Goal: Book appointment/travel/reservation

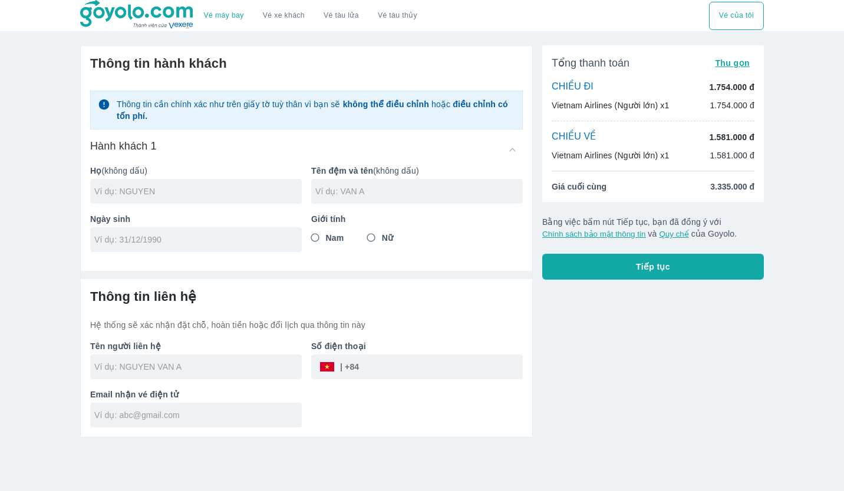
click at [709, 90] on p "1.754.000 đ" at bounding box center [731, 87] width 45 height 12
click at [739, 64] on span "Thu gọn" at bounding box center [732, 62] width 35 height 9
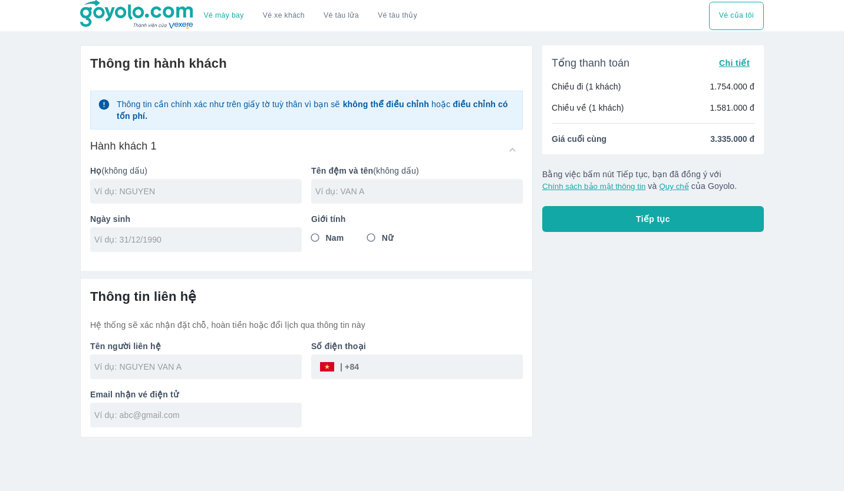
click at [739, 64] on span "Chi tiết" at bounding box center [734, 62] width 31 height 9
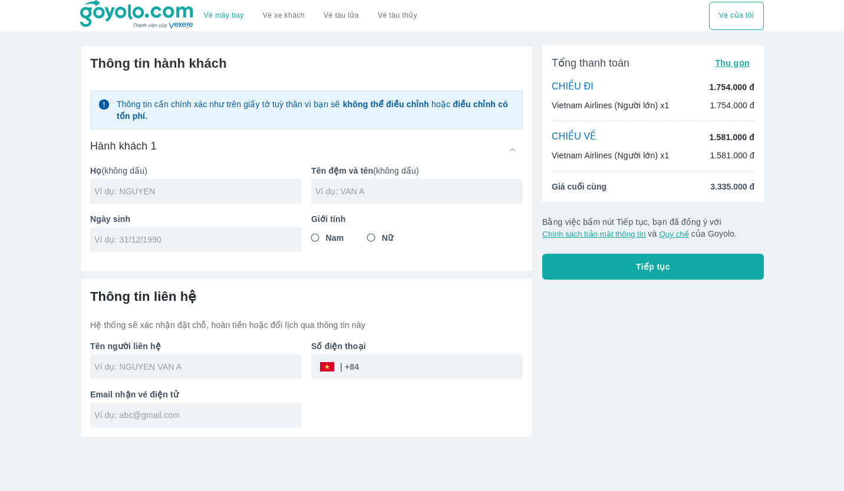
click at [739, 64] on span "Thu gọn" at bounding box center [732, 62] width 35 height 9
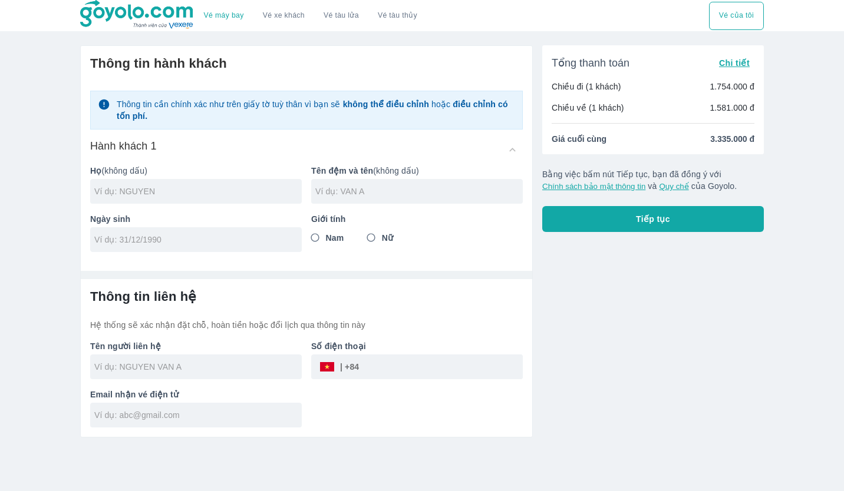
click at [739, 64] on span "Chi tiết" at bounding box center [734, 62] width 31 height 9
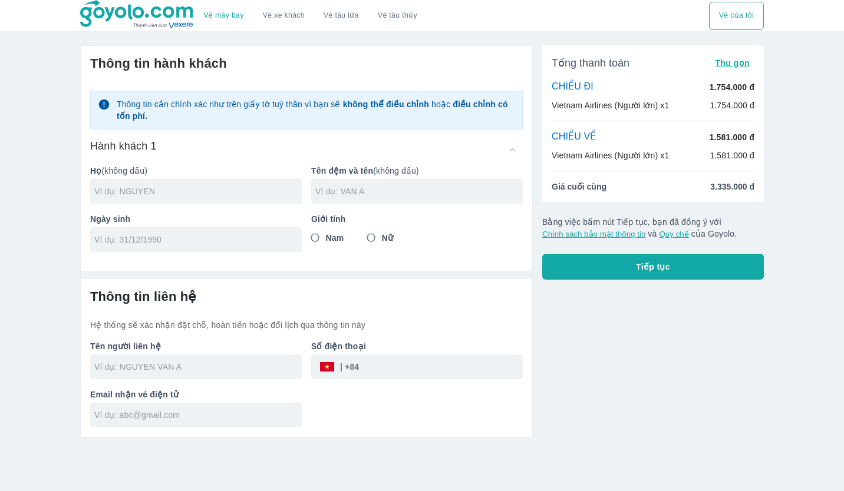
click at [212, 193] on input "text" at bounding box center [197, 192] width 207 height 12
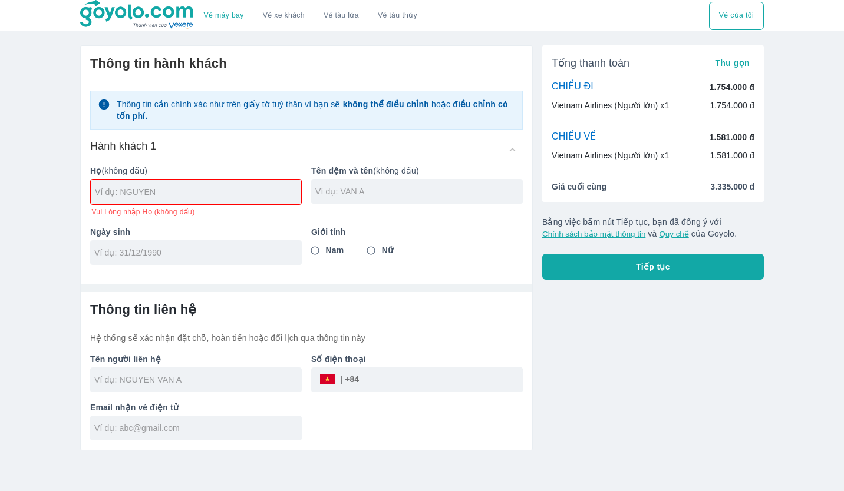
click at [712, 138] on p "1.581.000 đ" at bounding box center [731, 137] width 45 height 12
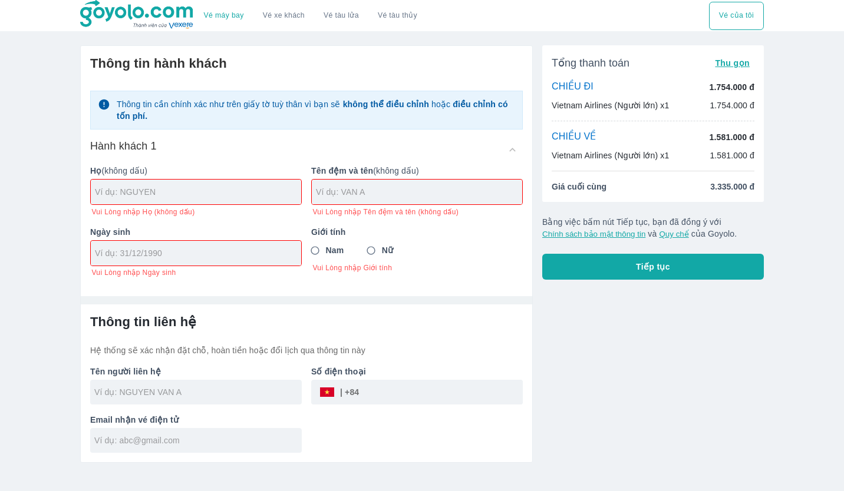
click at [576, 187] on span "Giá cuối cùng" at bounding box center [579, 187] width 55 height 12
click at [245, 180] on div at bounding box center [196, 192] width 210 height 25
type input "VO"
click at [330, 185] on div at bounding box center [417, 192] width 210 height 25
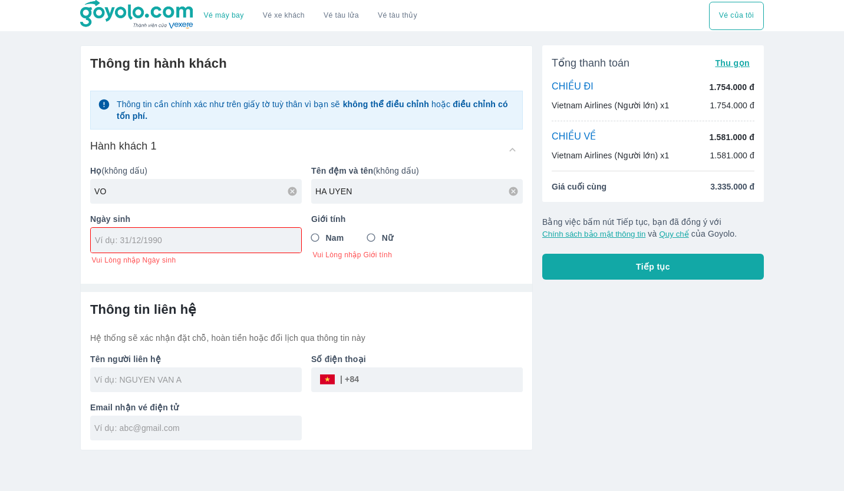
type input "HA UYEN"
click at [267, 232] on div at bounding box center [196, 240] width 210 height 25
type input "2"
click at [275, 260] on div "Ngày sinh 26/ Ngày sinh không hợp lệ" at bounding box center [191, 234] width 221 height 61
click at [174, 238] on input "26/" at bounding box center [192, 241] width 194 height 12
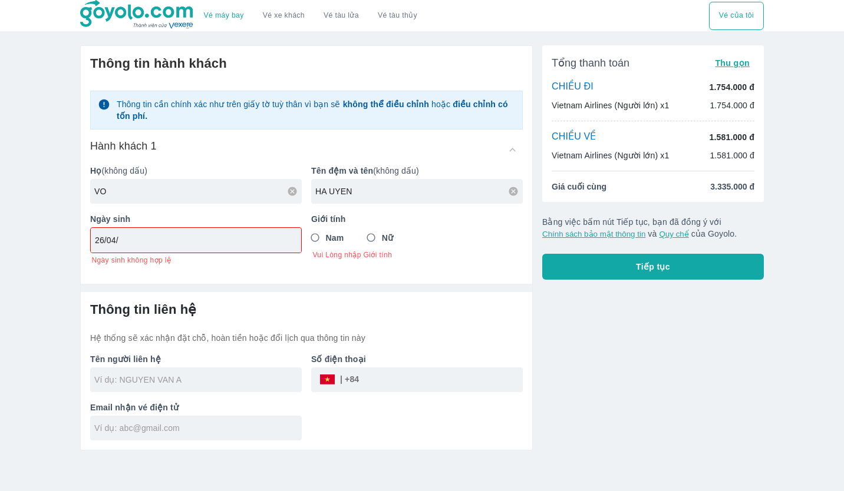
click at [174, 238] on input "26/04/" at bounding box center [192, 241] width 194 height 12
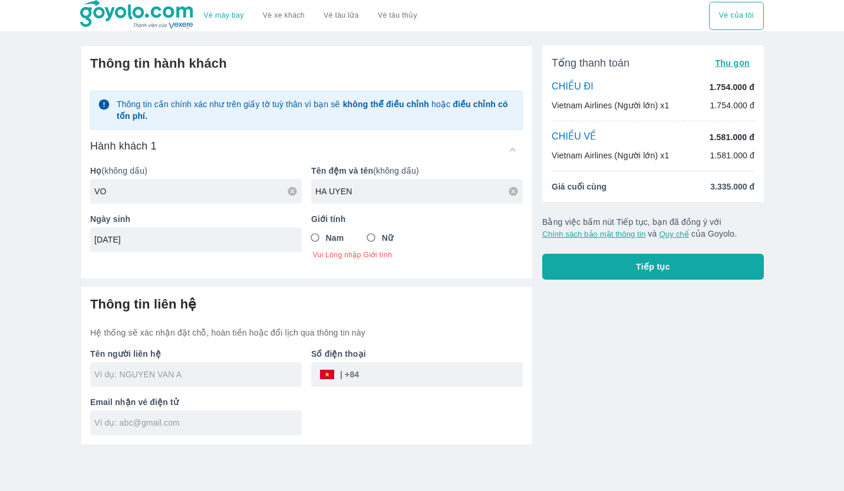
type input "[DATE]"
click at [372, 243] on input "Nữ" at bounding box center [371, 237] width 21 height 21
radio input "true"
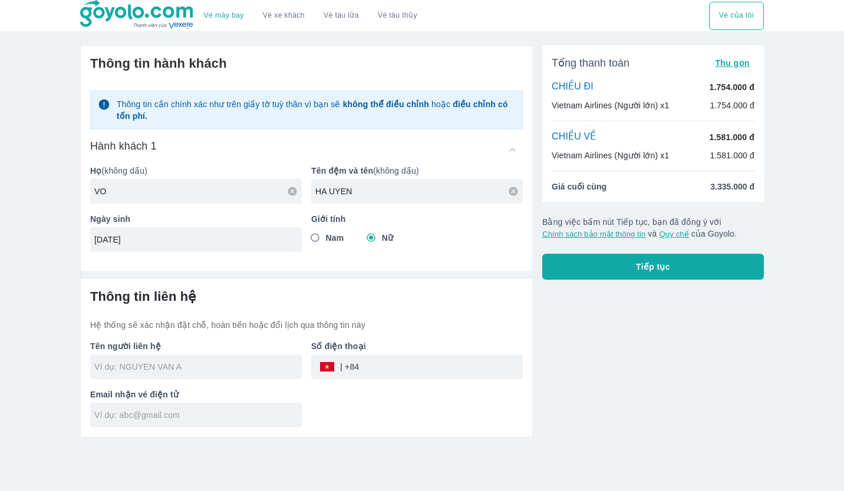
click at [206, 358] on div at bounding box center [196, 367] width 212 height 25
type input "VO HA UYEN"
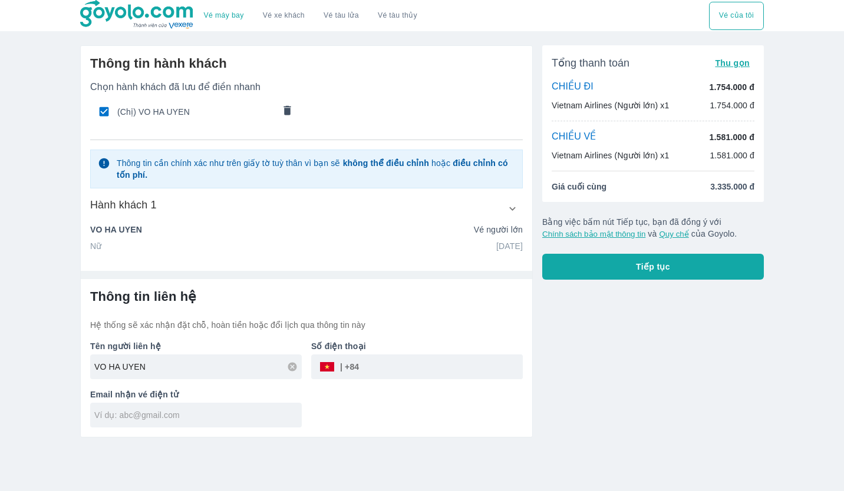
click at [396, 369] on input "tel" at bounding box center [441, 367] width 164 height 28
type input "949701223"
click at [260, 428] on div "Thông tin liên hệ Hệ thống sẽ xác nhận đặt chỗ, hoàn tiền hoặc đổi lịch qua thô…" at bounding box center [306, 358] width 451 height 158
click at [260, 418] on input "text" at bounding box center [197, 416] width 207 height 12
type input "V"
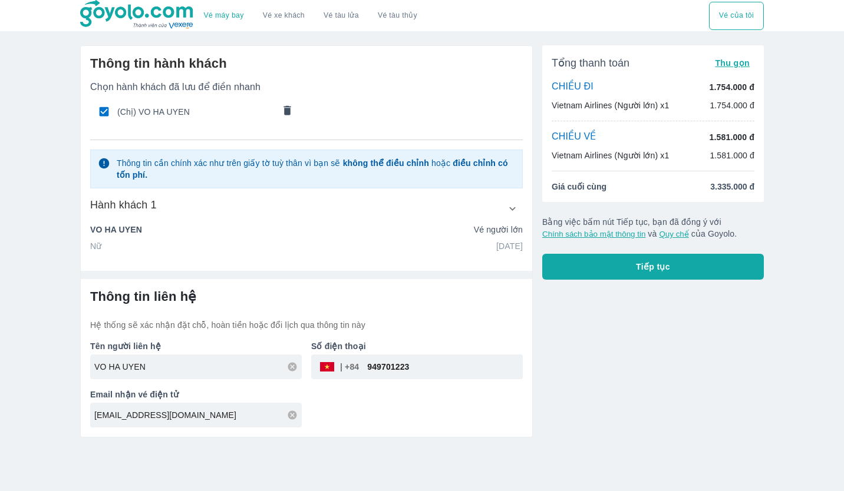
type input "[EMAIL_ADDRESS][DOMAIN_NAME]"
click at [596, 267] on button "Tiếp tục" at bounding box center [653, 267] width 222 height 26
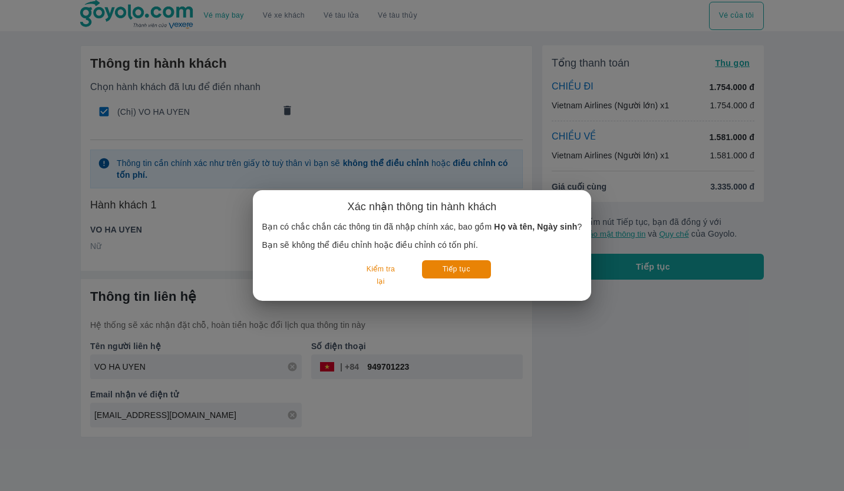
click at [378, 279] on button "Kiểm tra lại" at bounding box center [380, 275] width 55 height 31
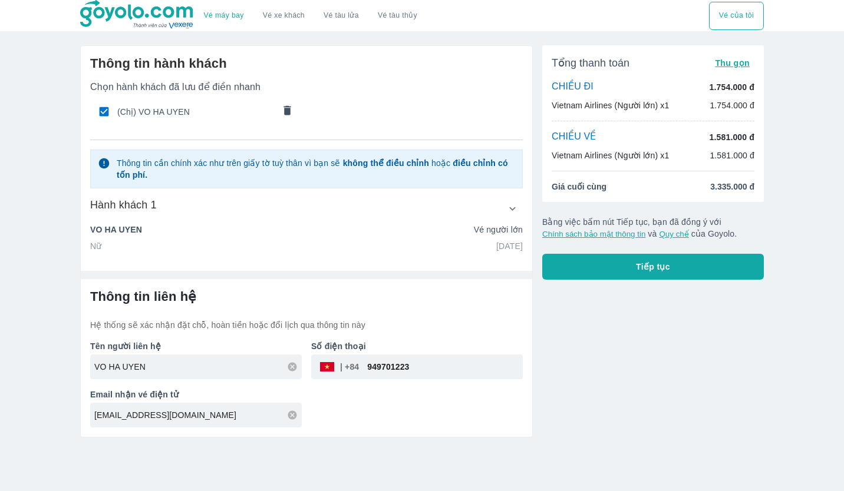
click at [160, 114] on span "(Chị) VO HA UYEN" at bounding box center [195, 112] width 157 height 12
radio input "false"
checkbox input "false"
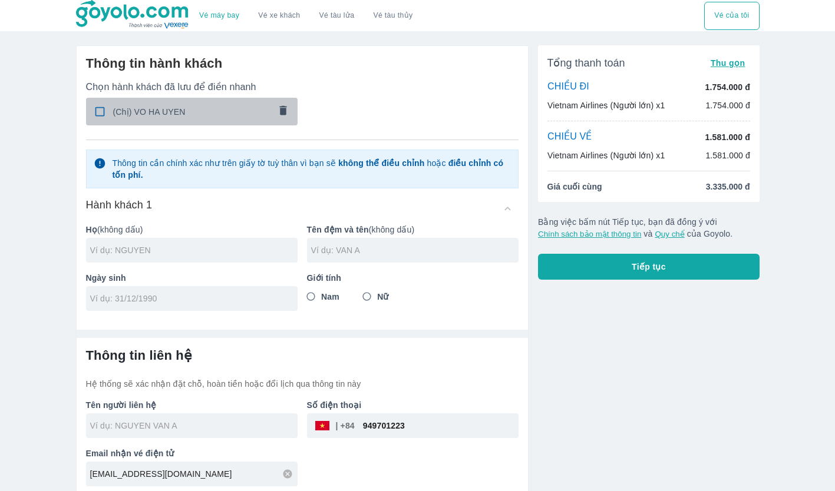
click at [160, 114] on span "(Chị) VO HA UYEN" at bounding box center [191, 112] width 157 height 12
type input "VO"
type input "HA UYEN"
type input "[DATE]"
radio input "true"
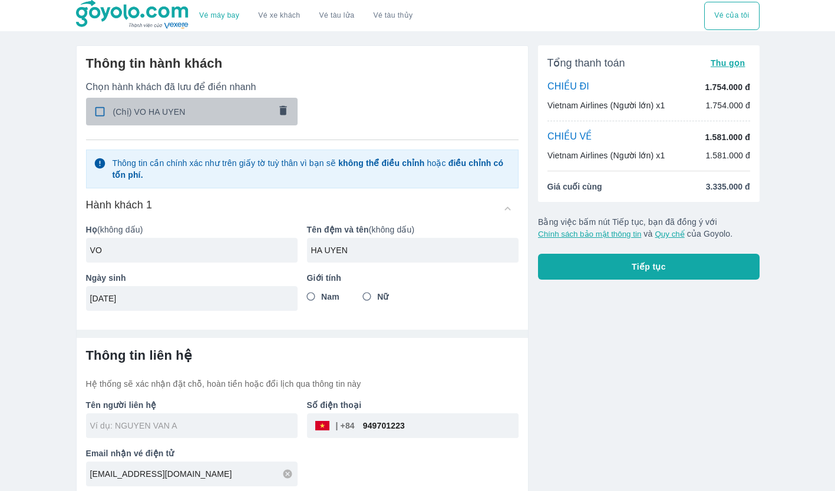
type input "VO HA UYEN"
checkbox input "true"
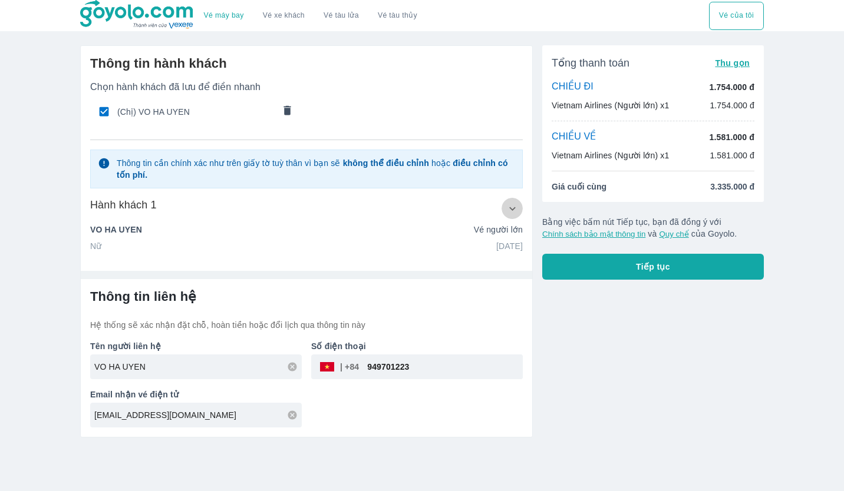
click at [515, 214] on icon "button" at bounding box center [512, 209] width 12 height 12
